Goal: Information Seeking & Learning: Learn about a topic

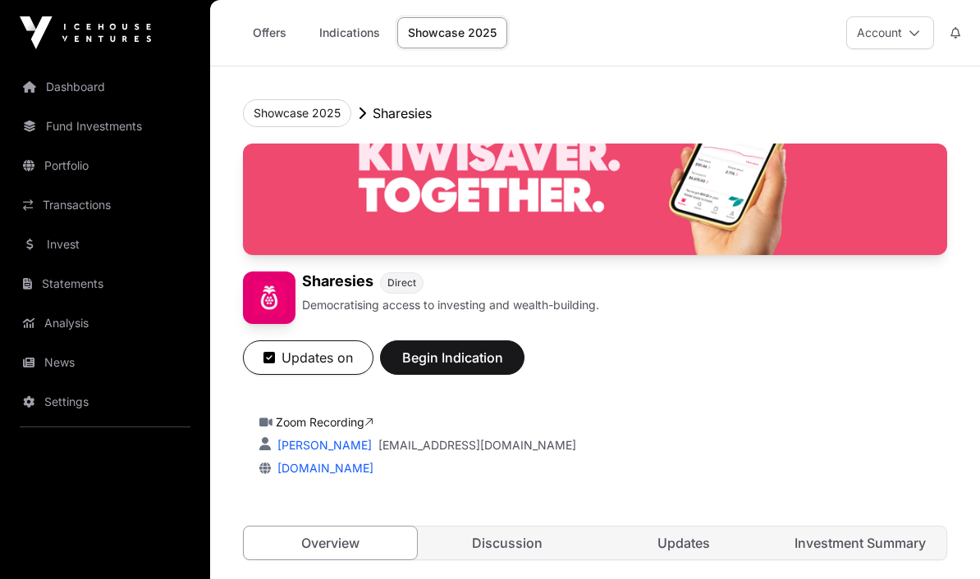
click at [345, 36] on link "Indications" at bounding box center [350, 32] width 82 height 31
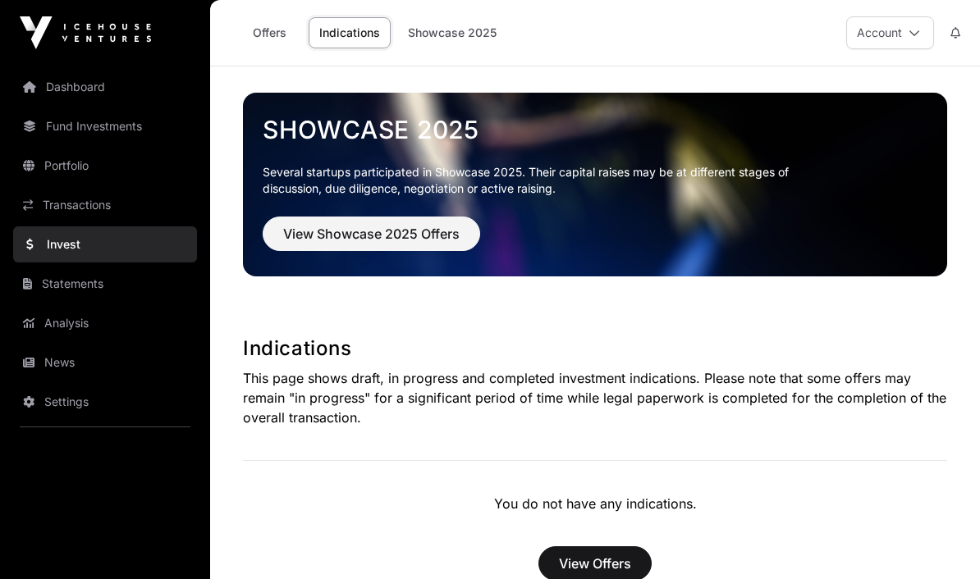
click at [259, 40] on link "Offers" at bounding box center [269, 32] width 66 height 31
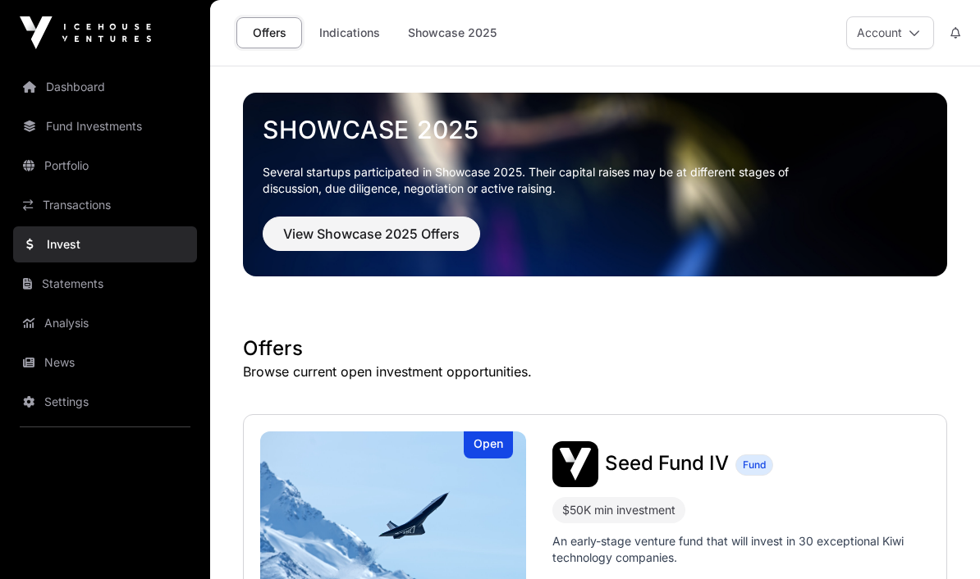
click at [439, 37] on link "Showcase 2025" at bounding box center [452, 32] width 110 height 31
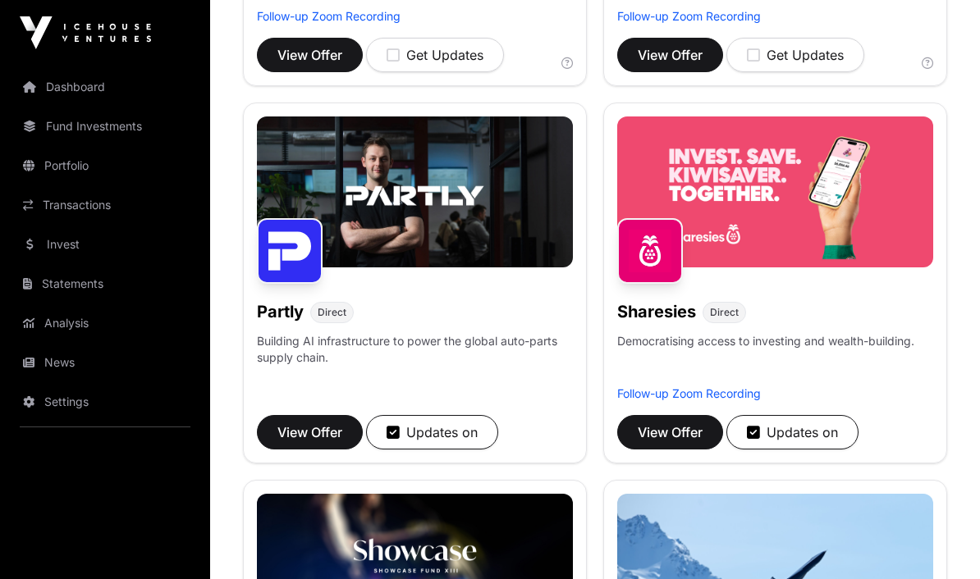
scroll to position [1302, 0]
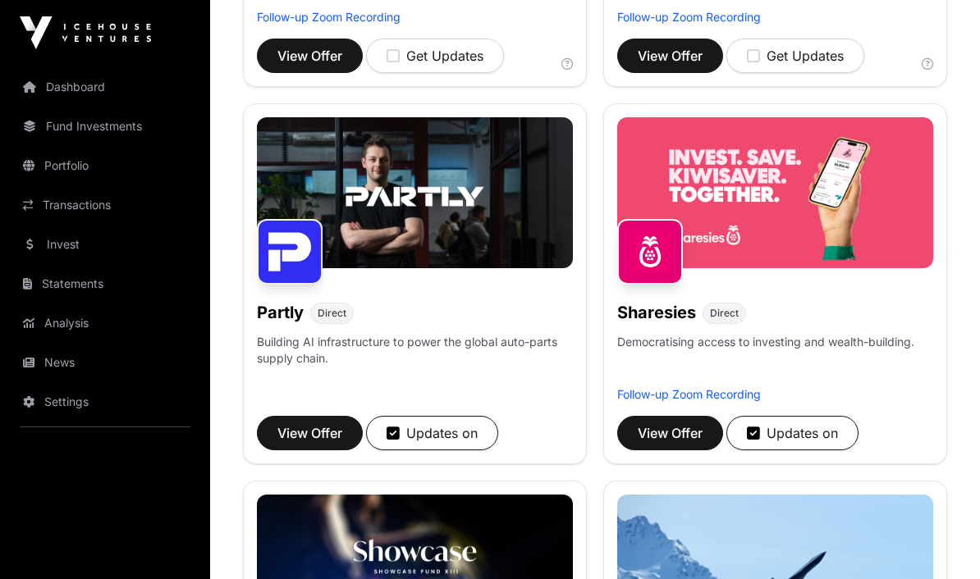
click at [661, 428] on span "View Offer" at bounding box center [670, 433] width 65 height 20
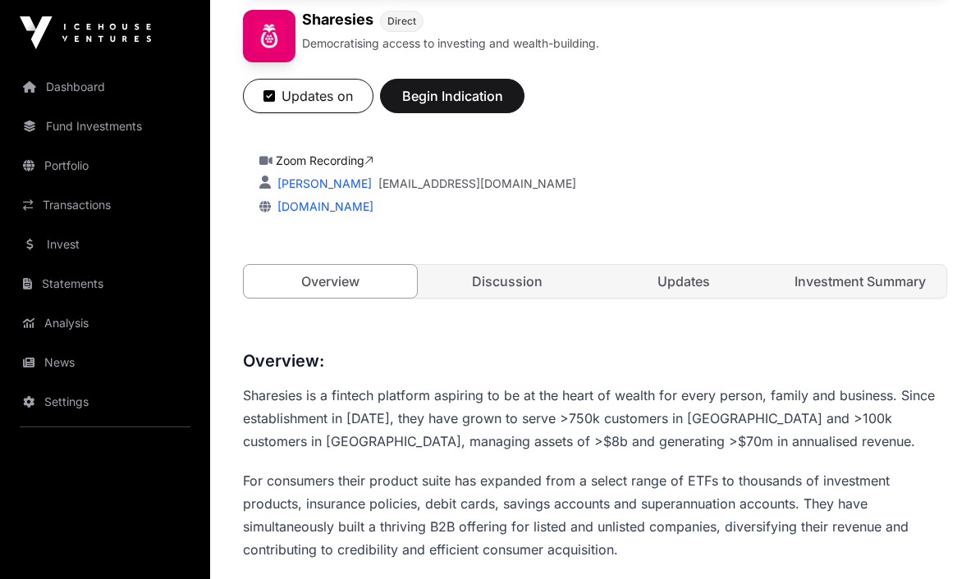
scroll to position [256, 0]
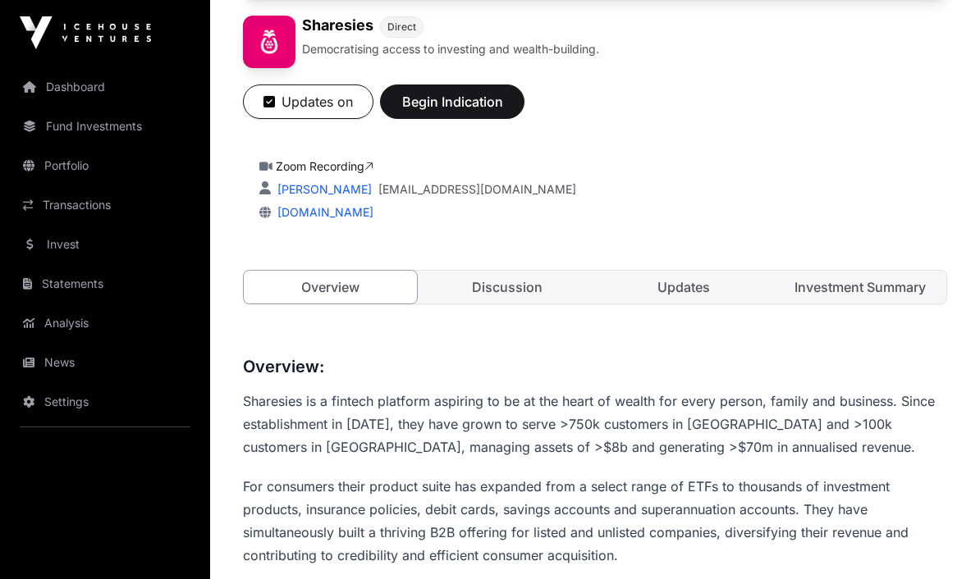
click at [488, 290] on link "Discussion" at bounding box center [506, 287] width 173 height 33
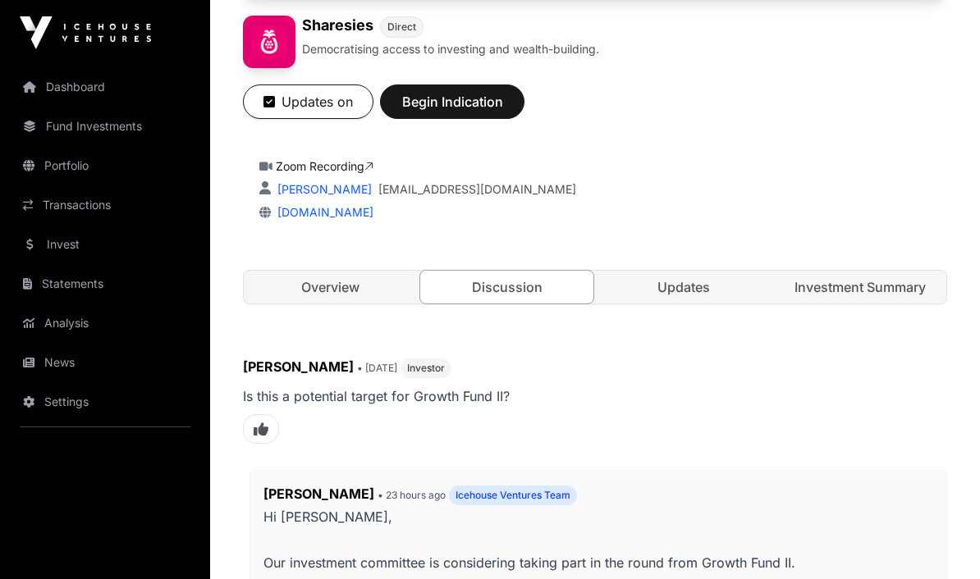
click at [485, 280] on link "Discussion" at bounding box center [506, 287] width 175 height 34
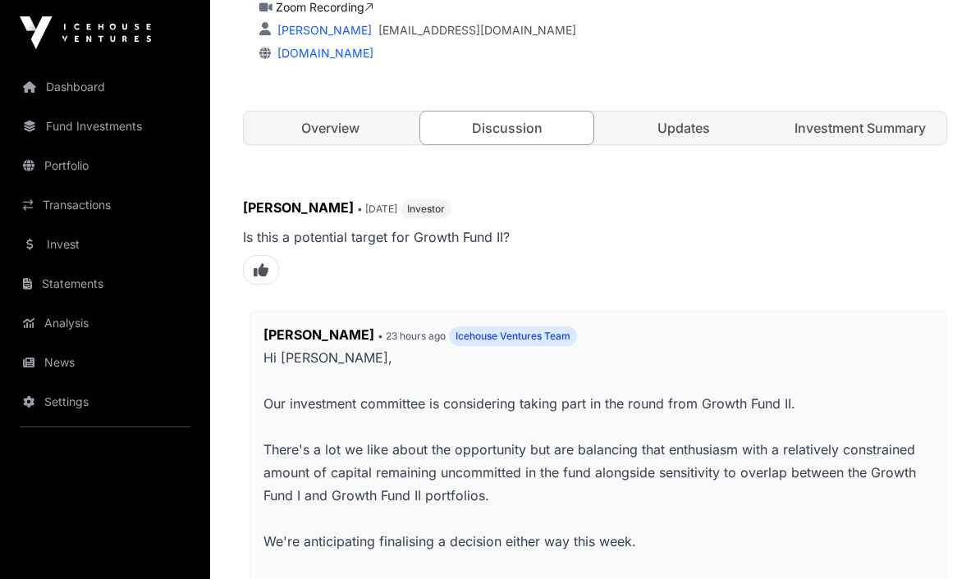
scroll to position [383, 0]
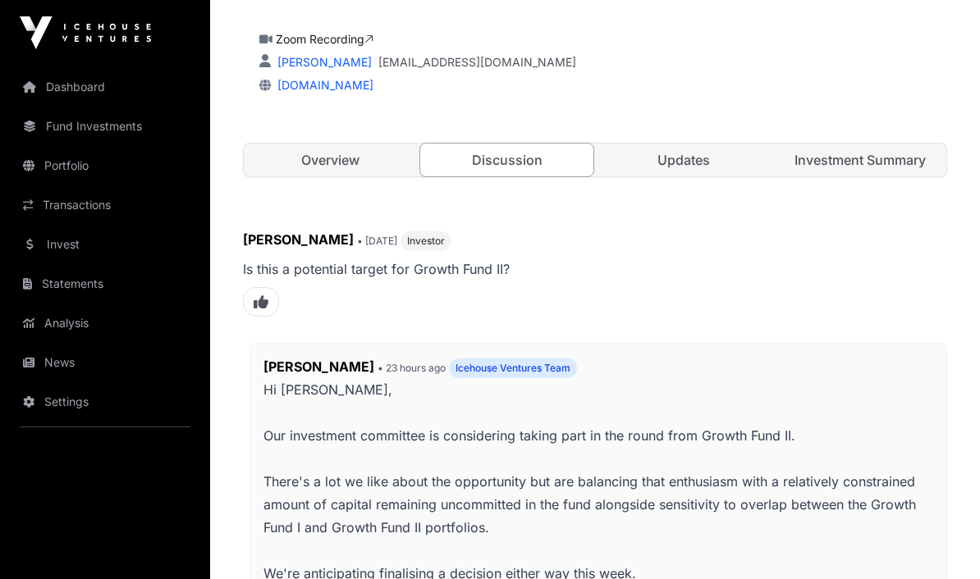
click at [691, 173] on link "Updates" at bounding box center [683, 160] width 173 height 33
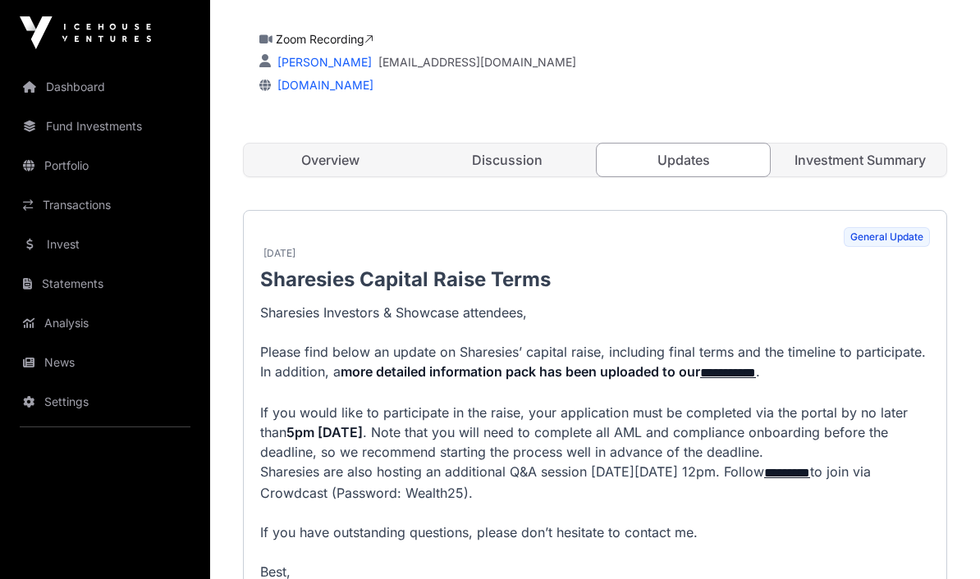
click at [687, 161] on link "Updates" at bounding box center [683, 160] width 175 height 34
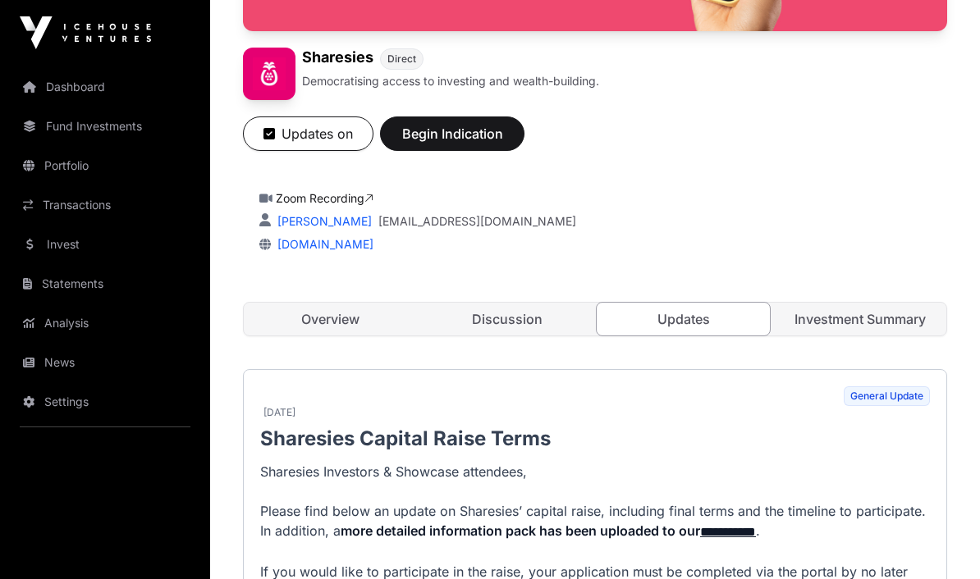
scroll to position [226, 0]
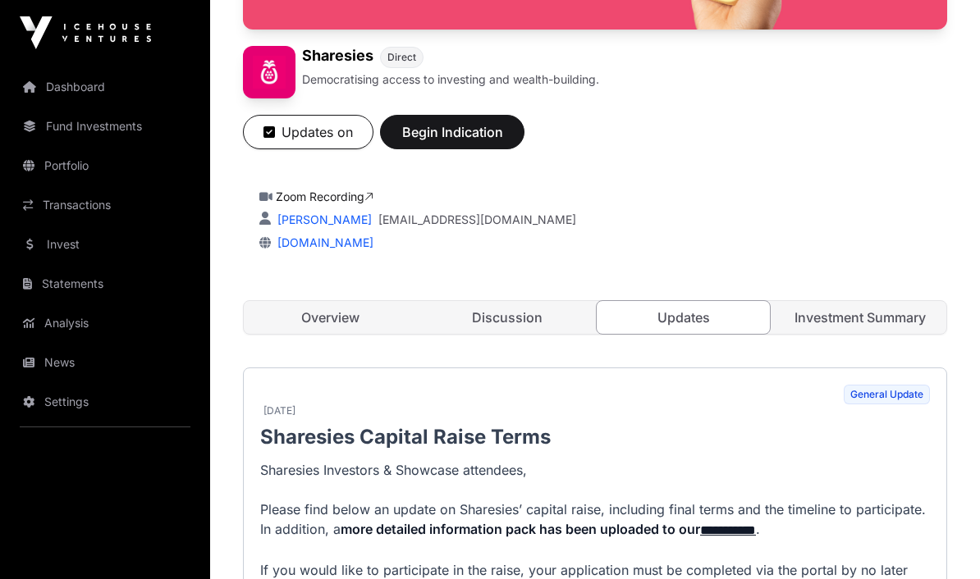
click at [844, 315] on link "Investment Summary" at bounding box center [859, 317] width 173 height 33
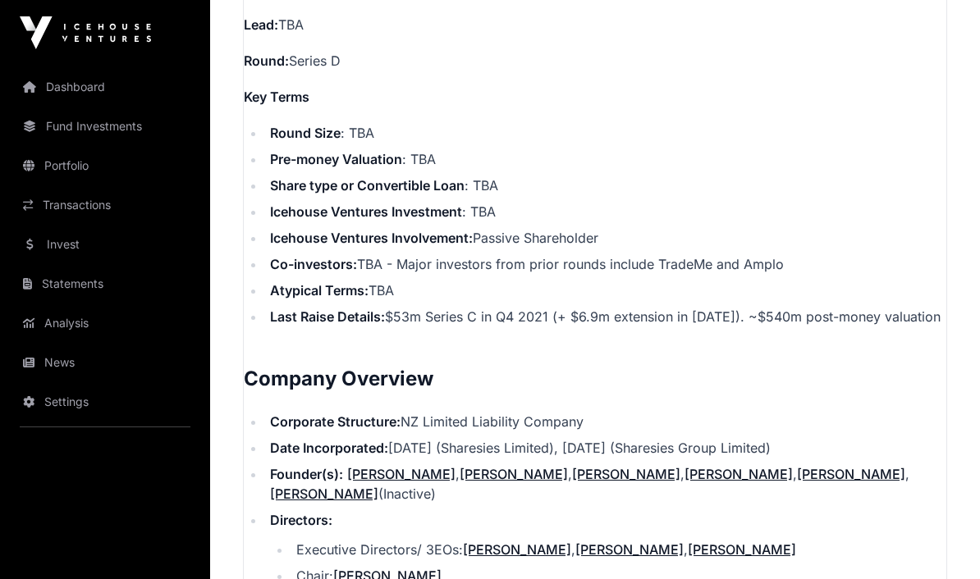
scroll to position [1385, 0]
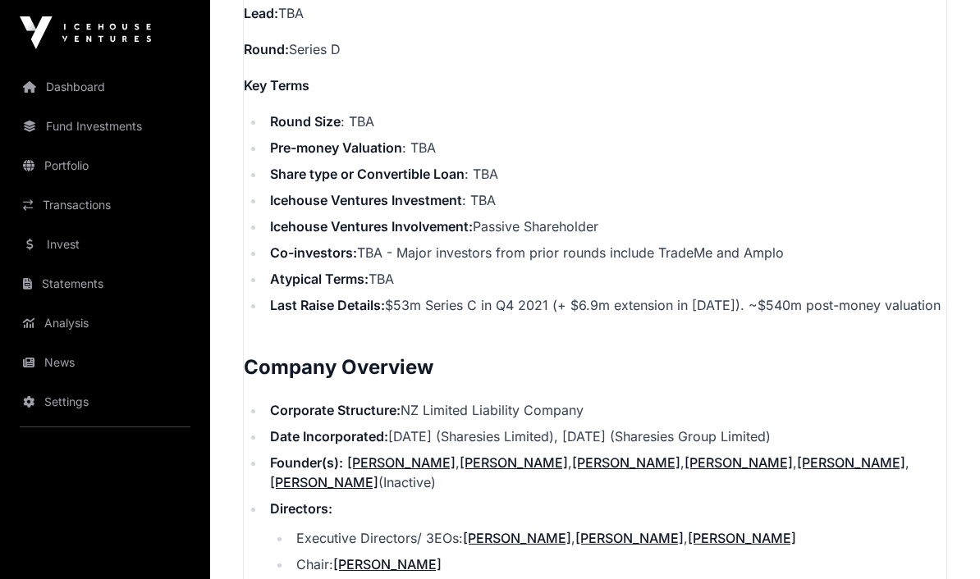
click at [880, 420] on li "Corporate Structure: NZ Limited Liability Company" at bounding box center [605, 410] width 681 height 20
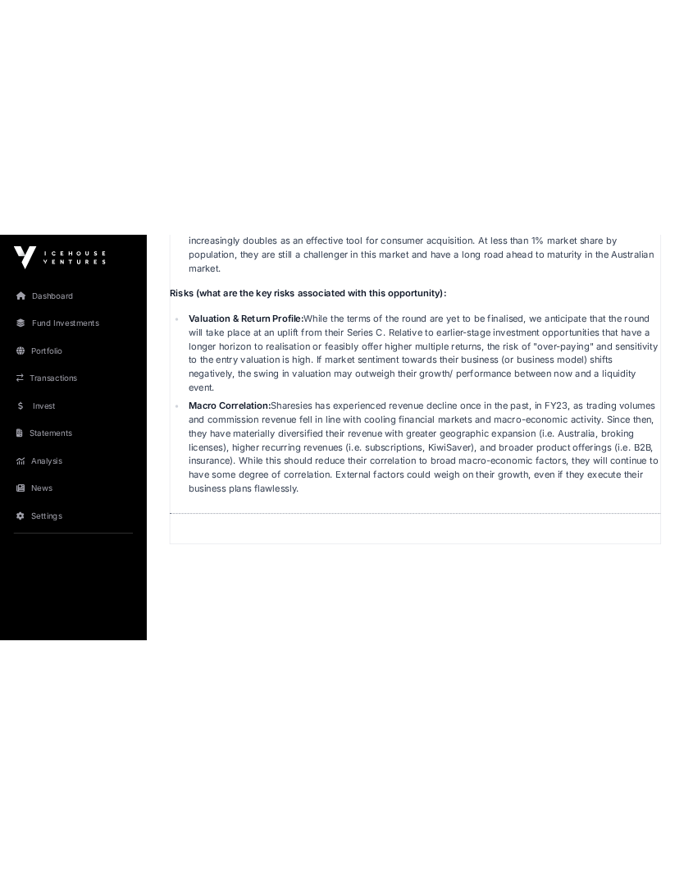
scroll to position [4423, 0]
